Goal: Information Seeking & Learning: Learn about a topic

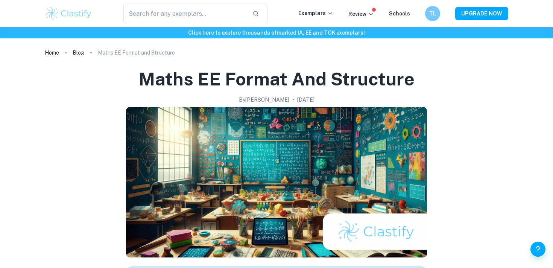
scroll to position [432, 0]
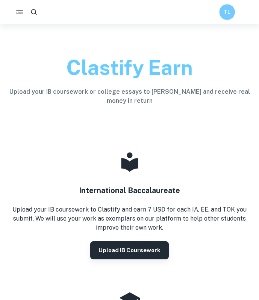
click at [228, 12] on h6 "TL" at bounding box center [227, 12] width 9 height 9
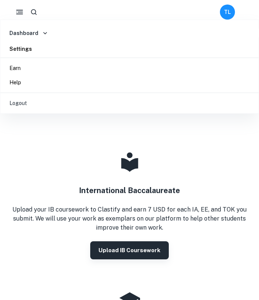
click at [18, 15] on div at bounding box center [129, 150] width 259 height 300
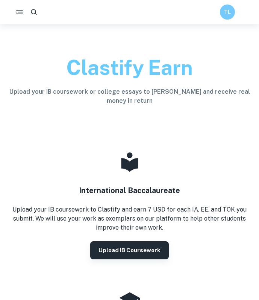
click at [233, 4] on div "TL" at bounding box center [129, 12] width 259 height 24
click at [231, 5] on div "TL" at bounding box center [227, 12] width 15 height 15
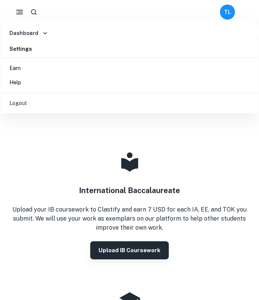
click at [29, 47] on h6 "Settings" at bounding box center [20, 49] width 23 height 8
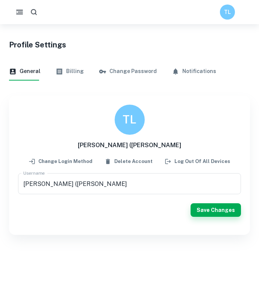
click at [39, 13] on button "button" at bounding box center [34, 12] width 14 height 14
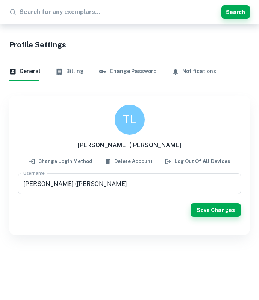
click at [61, 13] on input "text" at bounding box center [119, 12] width 199 height 12
type input "stochastic"
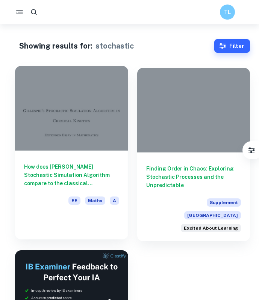
click at [83, 184] on h6 "How does Gillespie’s Stochastic Simulation Algorithm compare to the classical d…" at bounding box center [71, 174] width 95 height 25
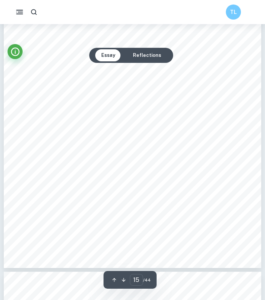
scroll to position [4983, 0]
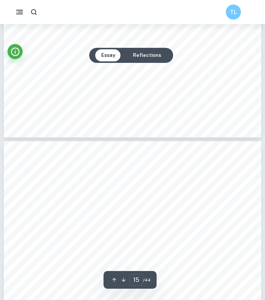
type input "16"
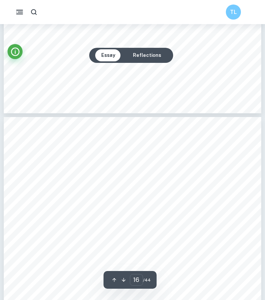
scroll to position [5131, 0]
